Goal: Task Accomplishment & Management: Manage account settings

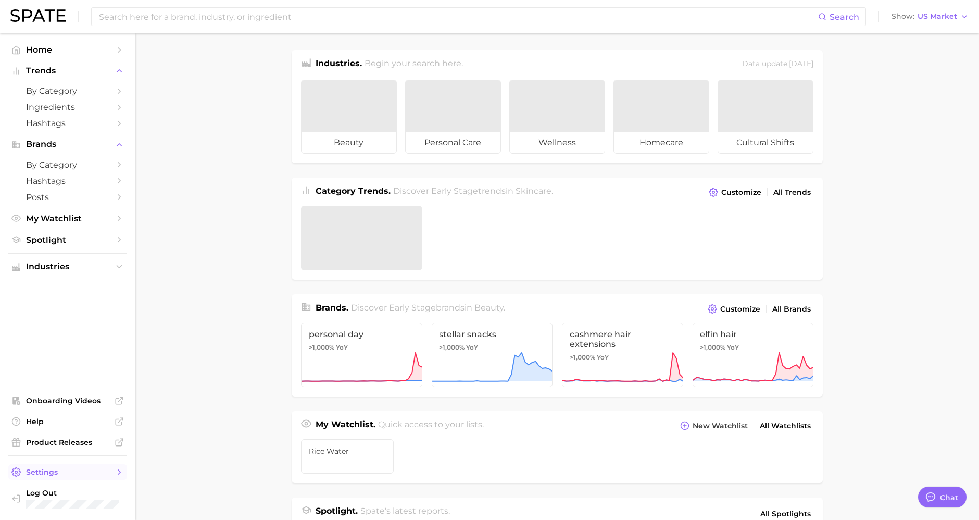
click at [73, 473] on span "Settings" at bounding box center [67, 471] width 83 height 9
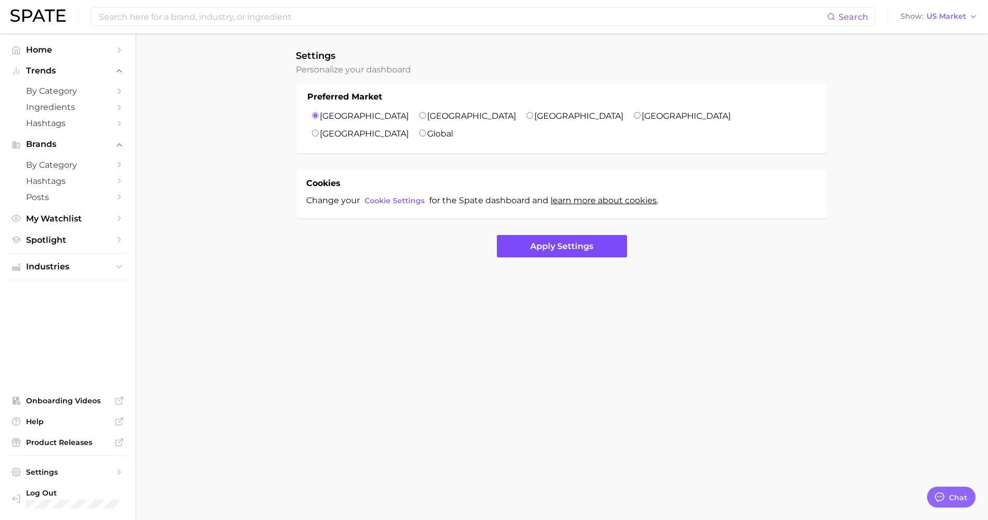
click at [573, 235] on button "Apply Settings" at bounding box center [562, 246] width 130 height 22
click at [74, 404] on span "Onboarding Videos" at bounding box center [67, 400] width 83 height 9
type textarea "x"
